Goal: Check status

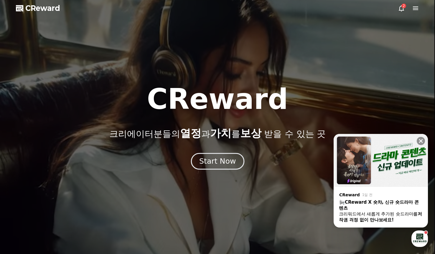
click at [226, 160] on div "Start Now" at bounding box center [217, 162] width 37 height 10
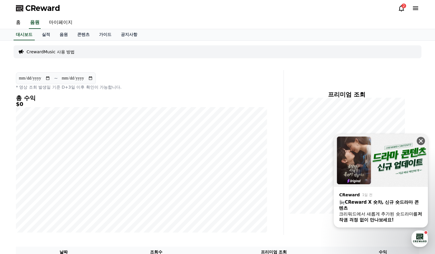
click at [422, 140] on icon at bounding box center [421, 141] width 4 height 4
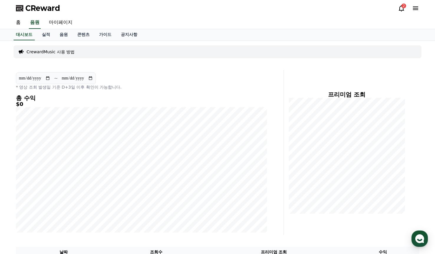
click at [402, 7] on div "2" at bounding box center [404, 6] width 5 height 5
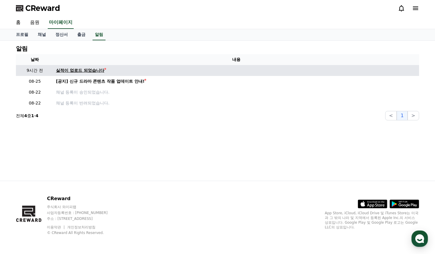
click at [87, 71] on div "실적이 업로드 되었습니다" at bounding box center [80, 71] width 48 height 6
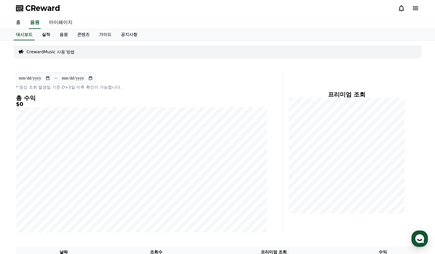
click at [44, 34] on link "실적" at bounding box center [46, 34] width 18 height 11
